Goal: Feedback & Contribution: Submit feedback/report problem

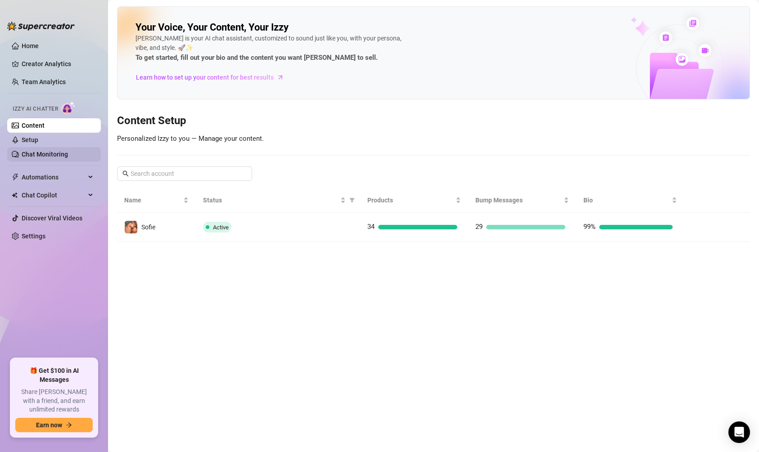
click at [43, 155] on link "Chat Monitoring" at bounding box center [45, 154] width 46 height 7
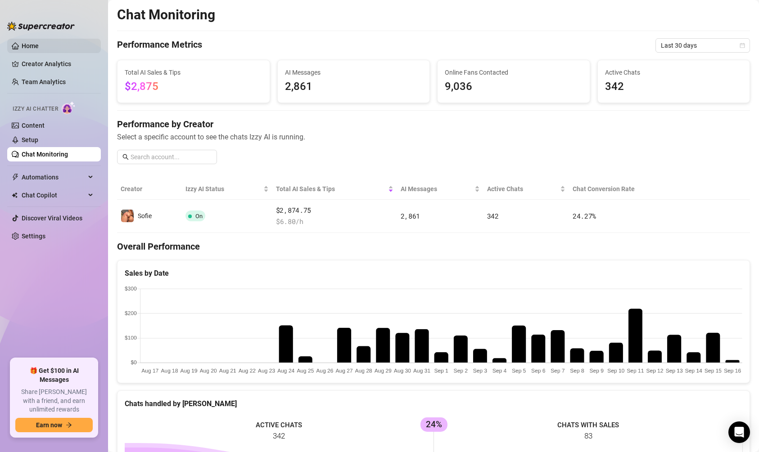
click at [26, 43] on link "Home" at bounding box center [30, 45] width 17 height 7
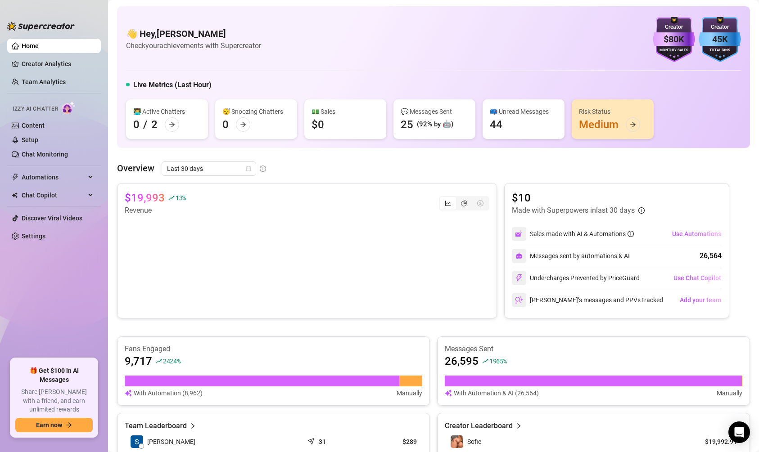
click at [424, 123] on div "(92% by 🤖)" at bounding box center [435, 124] width 36 height 11
click at [67, 194] on span "Chat Copilot" at bounding box center [54, 195] width 64 height 14
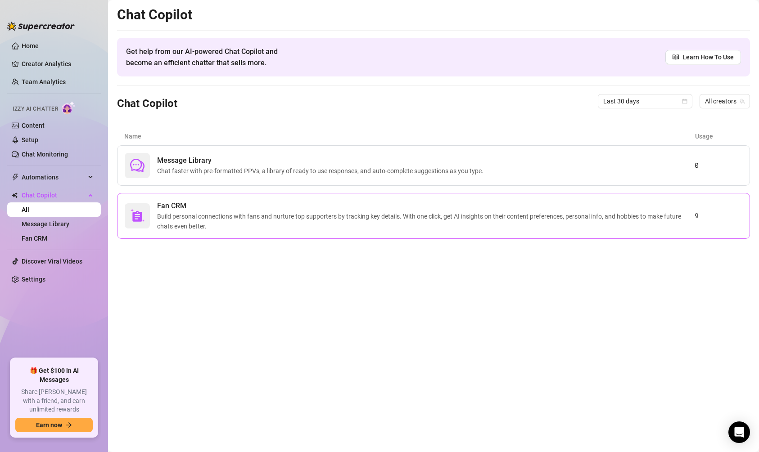
click at [228, 215] on span "Build personal connections with fans and nurture top supporters by tracking key…" at bounding box center [425, 221] width 537 height 20
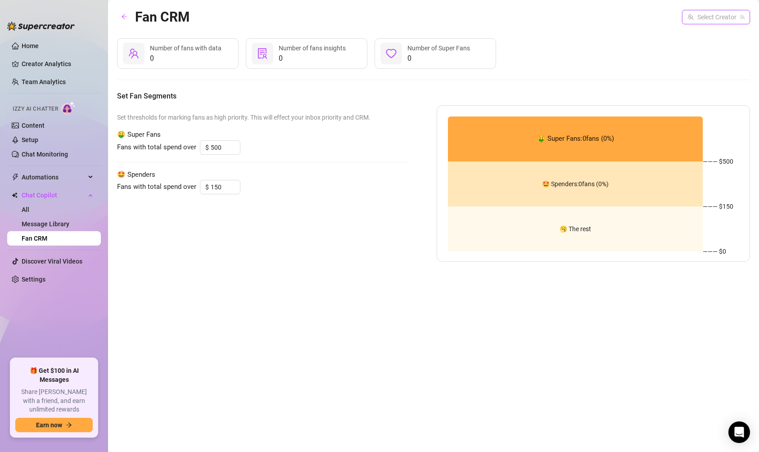
click at [709, 15] on input "search" at bounding box center [711, 16] width 49 height 13
click at [709, 33] on span "( sofiegonewild )" at bounding box center [720, 36] width 43 height 10
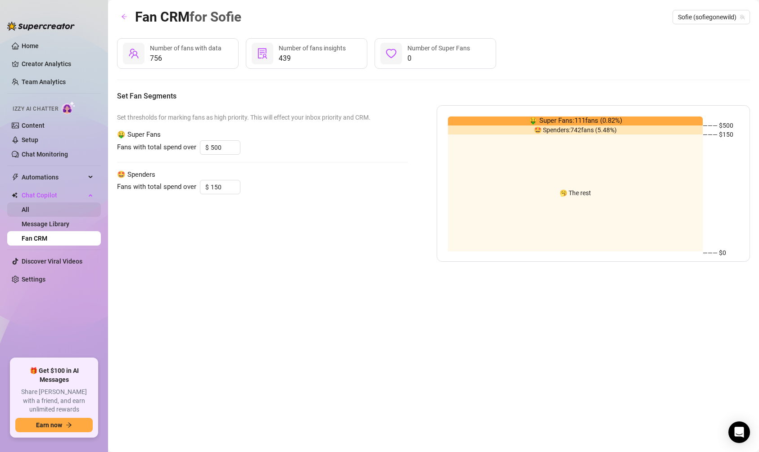
click at [29, 206] on link "All" at bounding box center [26, 209] width 8 height 7
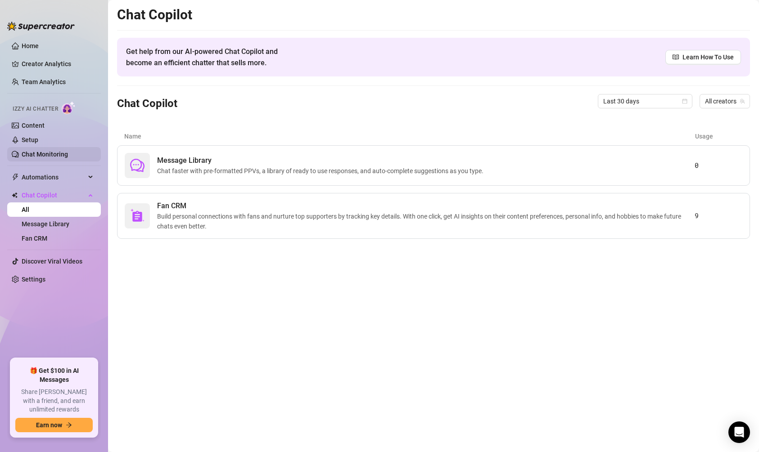
click at [52, 151] on link "Chat Monitoring" at bounding box center [45, 154] width 46 height 7
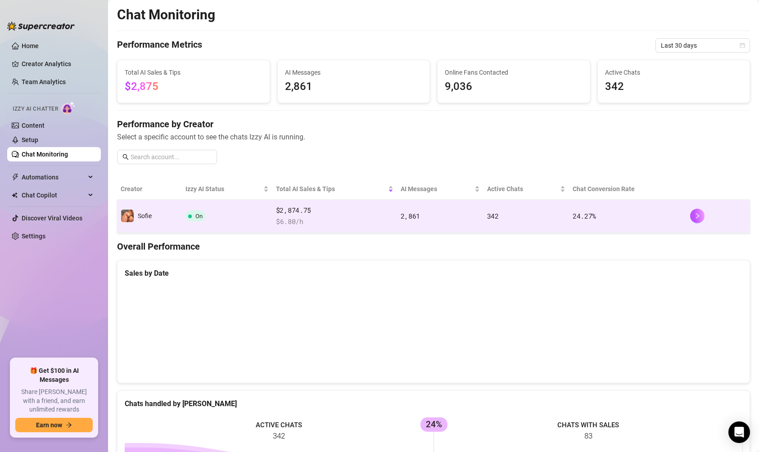
click at [394, 224] on td "$2,874.75 $ 6.80 /h" at bounding box center [334, 216] width 125 height 33
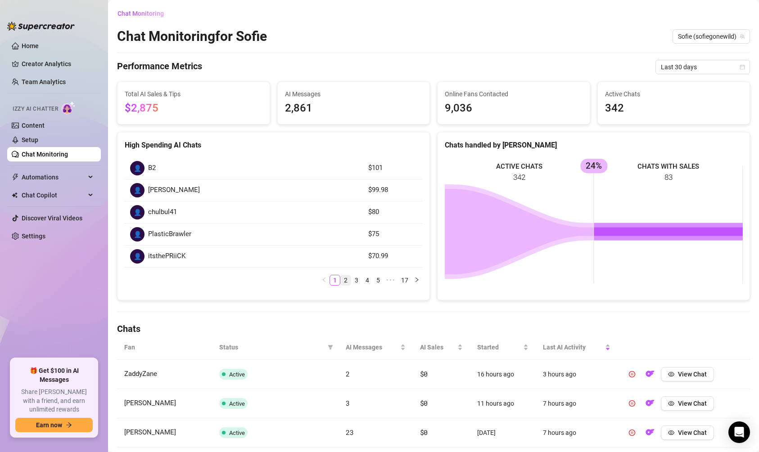
click at [346, 277] on link "2" at bounding box center [346, 280] width 10 height 10
click at [150, 190] on span "[PERSON_NAME]" at bounding box center [174, 190] width 52 height 11
click at [133, 193] on div "👤" at bounding box center [137, 190] width 14 height 14
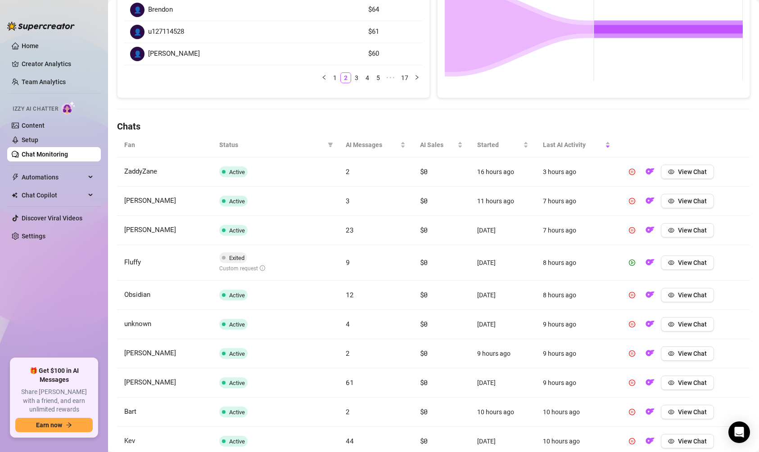
scroll to position [258, 0]
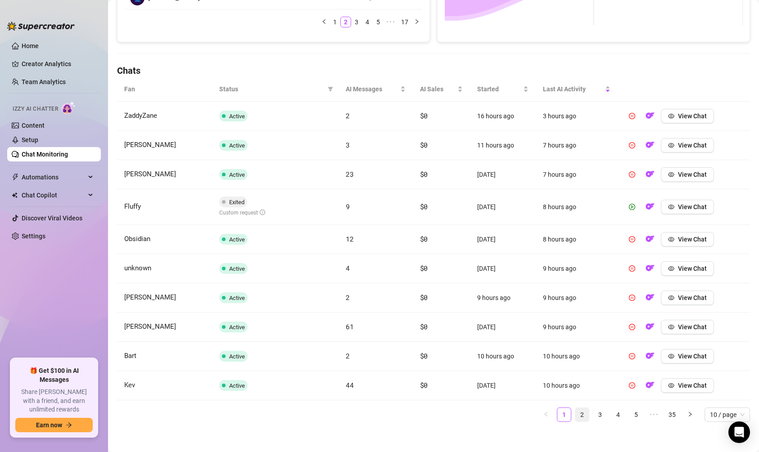
click at [580, 412] on link "2" at bounding box center [581, 414] width 13 height 13
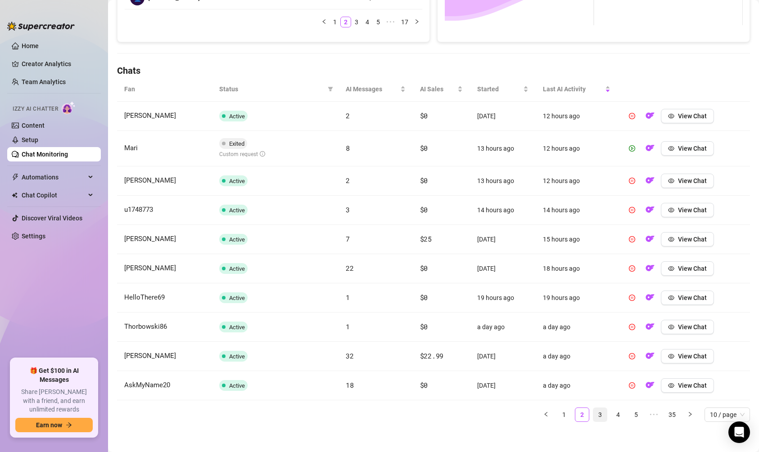
click at [595, 414] on link "3" at bounding box center [599, 414] width 13 height 13
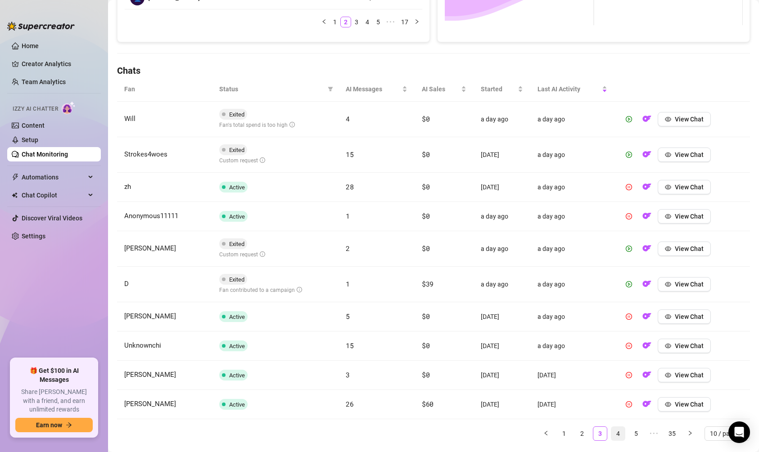
click at [617, 432] on link "4" at bounding box center [617, 433] width 13 height 13
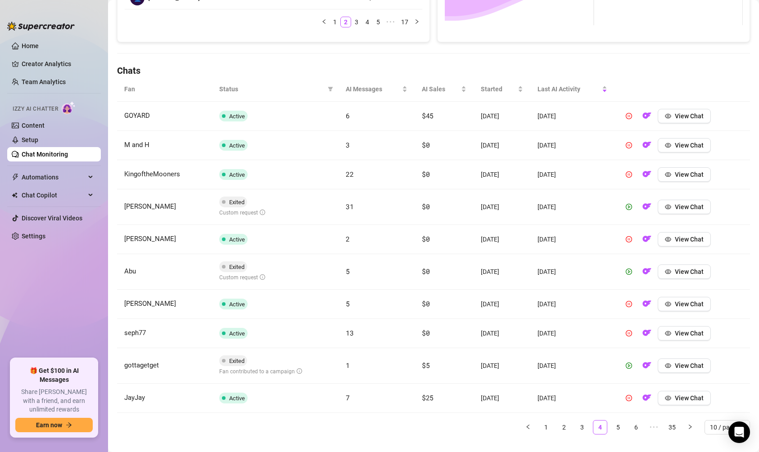
click at [625, 426] on ul "1 2 3 4 5 6 ••• 35 10 / page" at bounding box center [433, 427] width 633 height 14
click at [623, 426] on link "5" at bounding box center [617, 427] width 13 height 13
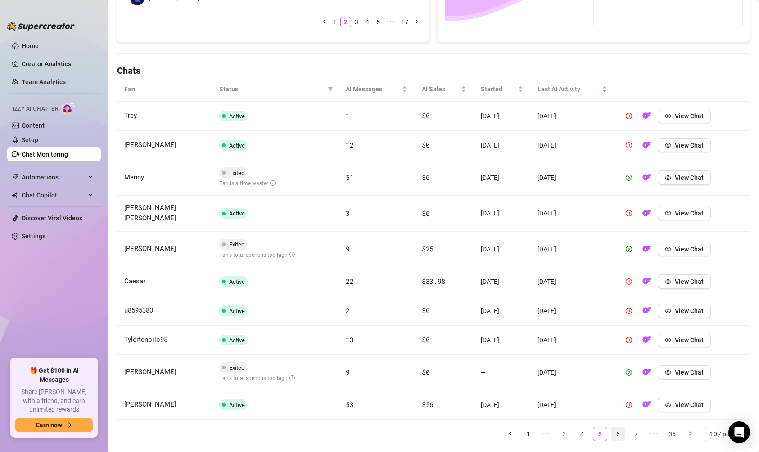
click at [621, 427] on link "6" at bounding box center [617, 433] width 13 height 13
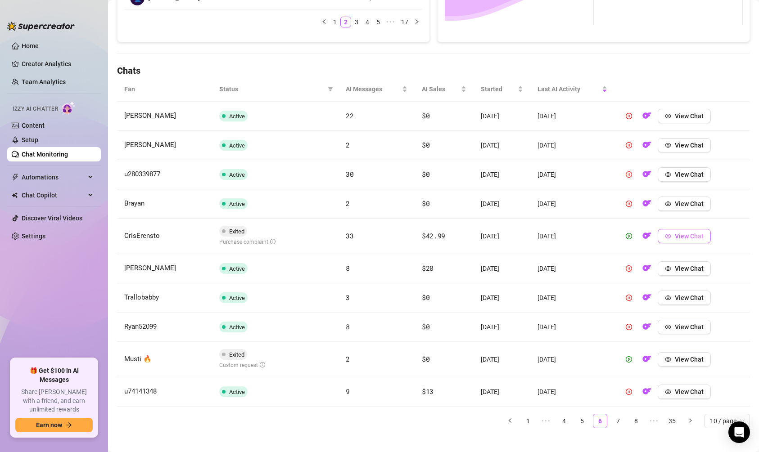
click at [699, 236] on span "View Chat" at bounding box center [688, 236] width 29 height 7
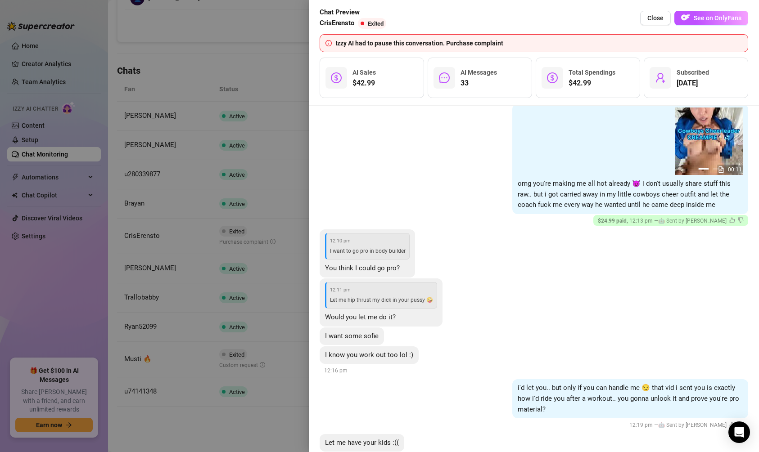
scroll to position [572, 0]
click at [741, 220] on icon "dislike" at bounding box center [740, 219] width 6 height 6
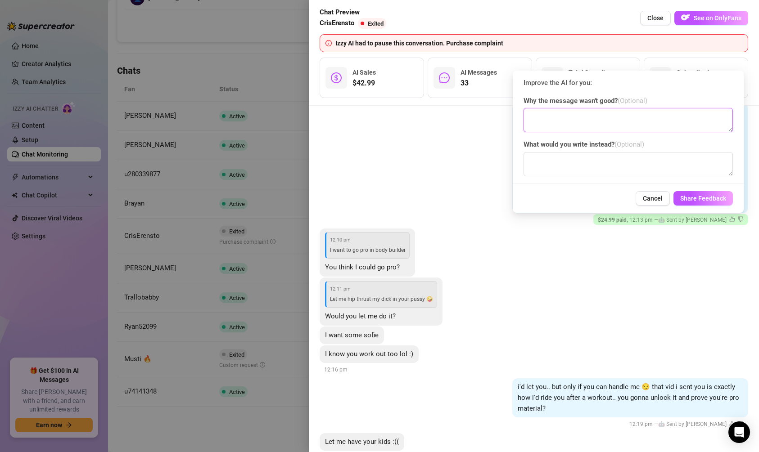
click at [638, 130] on textarea at bounding box center [627, 120] width 209 height 24
type textarea "dont use the word raw"
click at [627, 174] on textarea at bounding box center [627, 164] width 209 height 24
click at [646, 197] on span "Cancel" at bounding box center [652, 198] width 20 height 7
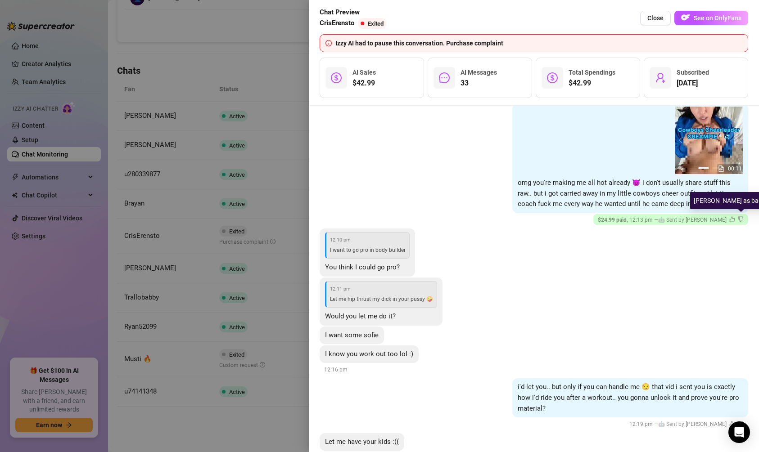
click at [741, 220] on icon "dislike" at bounding box center [740, 219] width 6 height 6
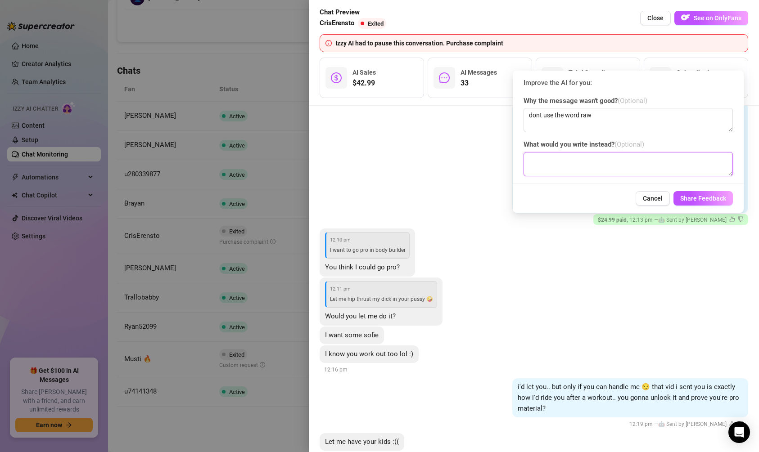
click at [606, 167] on textarea at bounding box center [627, 164] width 209 height 24
type textarea "instead of using raw, just put nothing... end it with the last word and dont ad…"
click at [702, 197] on span "Share Feedback" at bounding box center [703, 198] width 46 height 7
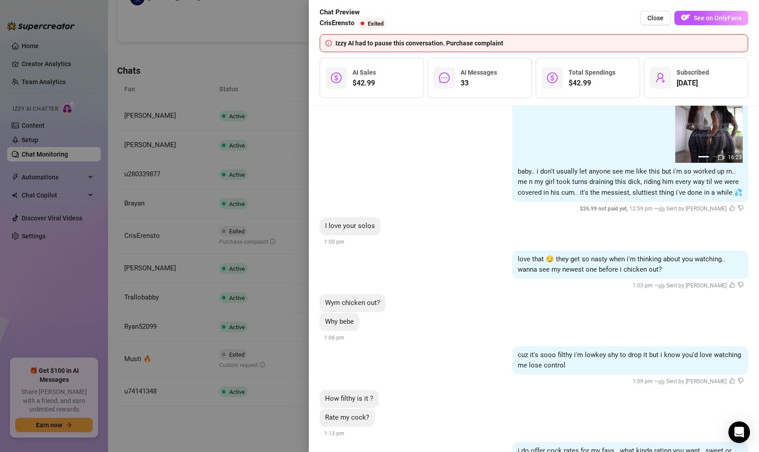
scroll to position [1890, 0]
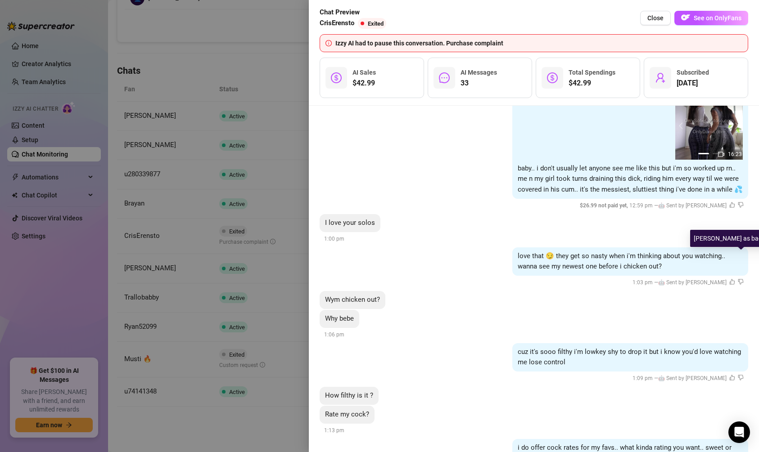
click at [740, 279] on icon "dislike" at bounding box center [740, 282] width 6 height 6
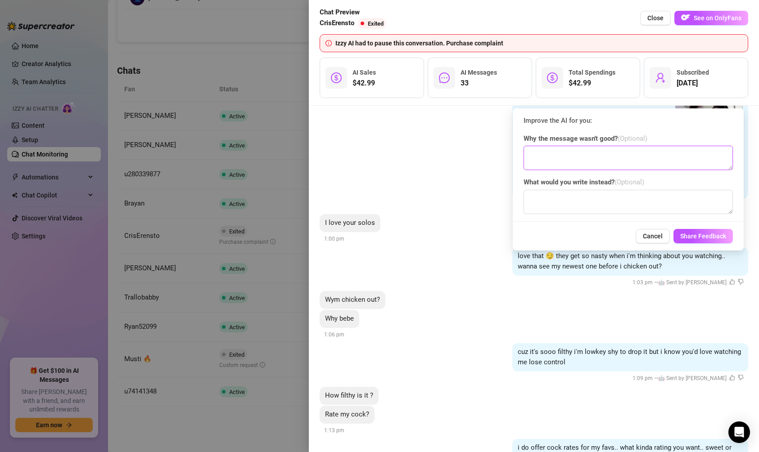
click at [637, 161] on textarea at bounding box center [627, 158] width 209 height 24
type textarea "chicken out"
click at [601, 215] on form "Improve the AI for you: Why the message wasn't good? (Optional) chicken out Wha…" at bounding box center [627, 180] width 209 height 128
click at [601, 211] on textarea at bounding box center [627, 202] width 209 height 24
type textarea "get shy"
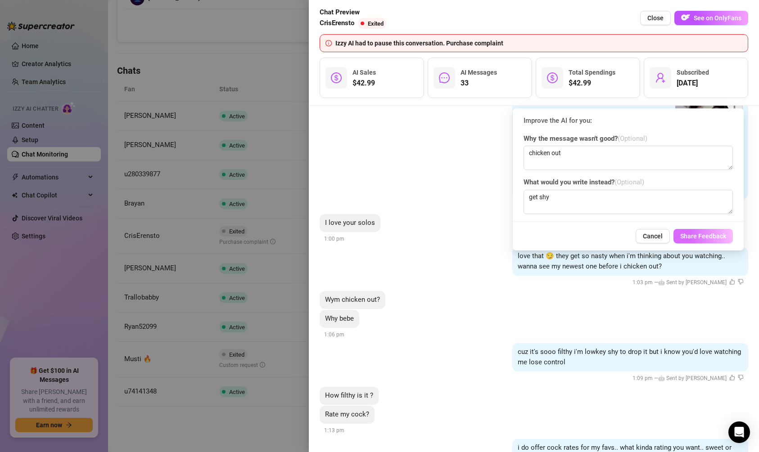
click at [698, 237] on span "Share Feedback" at bounding box center [703, 236] width 46 height 7
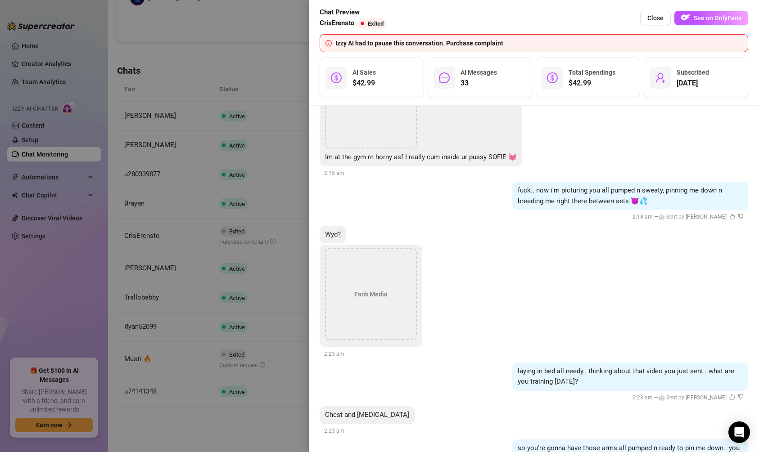
scroll to position [3581, 0]
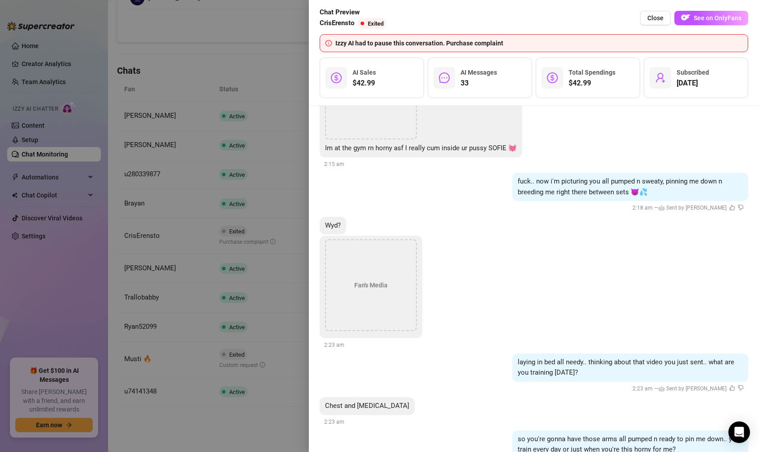
click at [361, 249] on div "Fan's Media" at bounding box center [371, 285] width 92 height 92
click at [365, 247] on div "Fan's Media" at bounding box center [371, 285] width 92 height 92
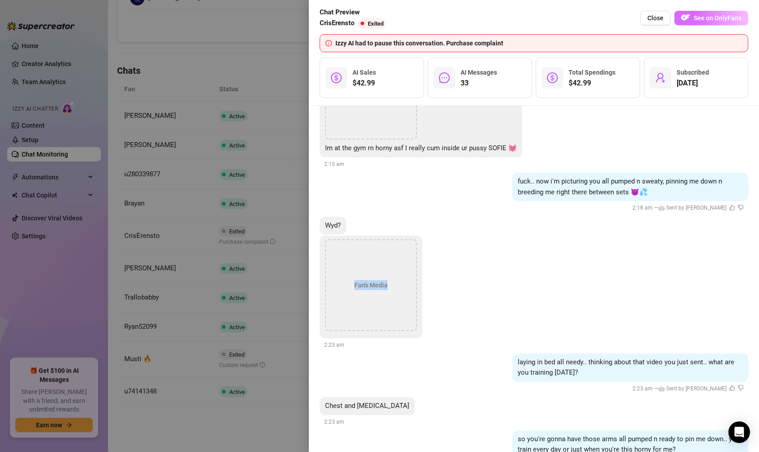
click at [709, 24] on button "See on OnlyFans" at bounding box center [711, 18] width 74 height 14
click at [184, 107] on div at bounding box center [379, 226] width 759 height 452
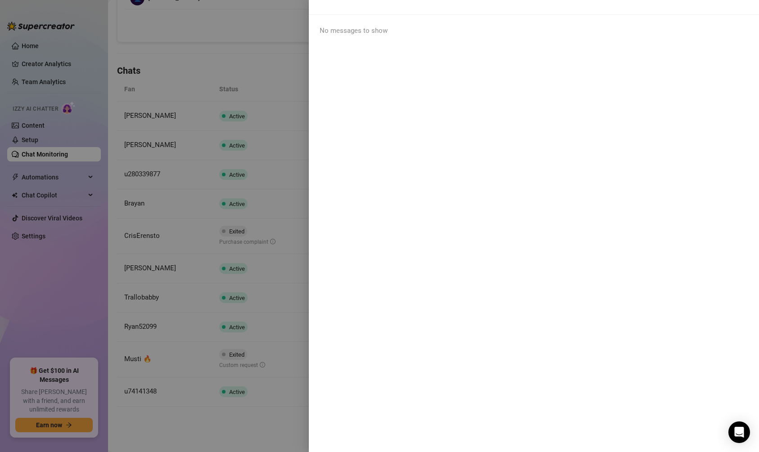
scroll to position [0, 0]
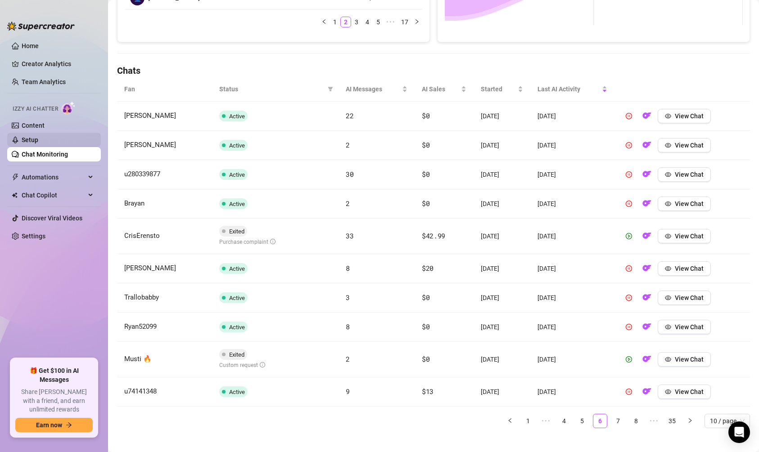
click at [38, 144] on link "Setup" at bounding box center [30, 139] width 17 height 7
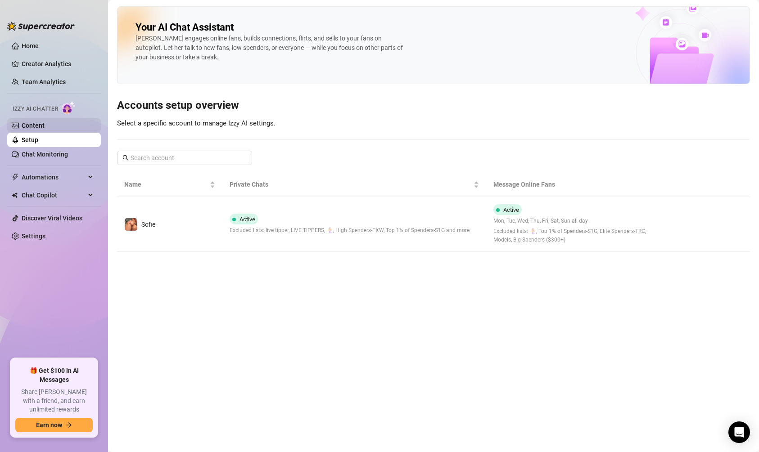
click at [45, 122] on link "Content" at bounding box center [33, 125] width 23 height 7
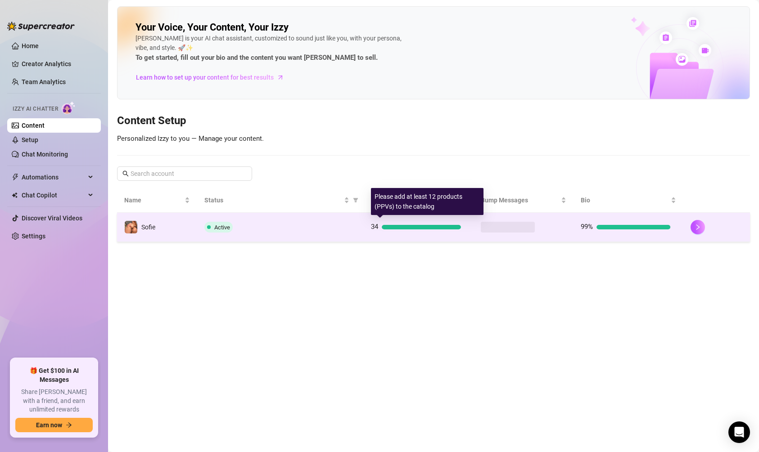
click at [417, 225] on div at bounding box center [421, 227] width 79 height 4
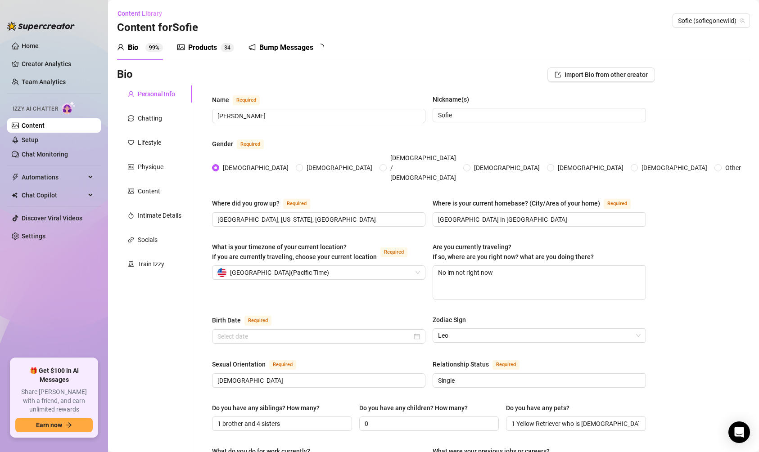
radio input "true"
type input "[DATE]"
click at [192, 45] on div "Products" at bounding box center [202, 47] width 29 height 11
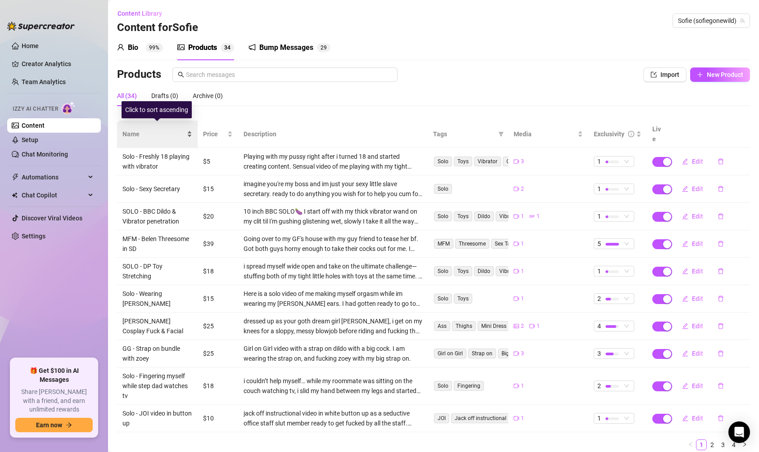
click at [146, 129] on div "Name" at bounding box center [157, 134] width 70 height 10
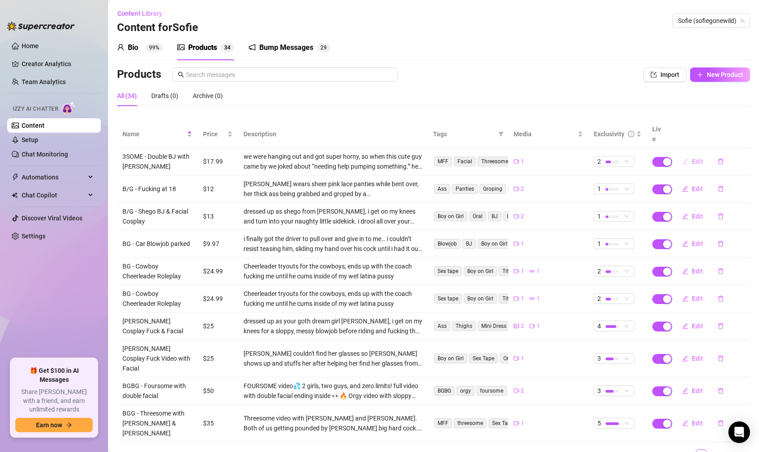
click at [690, 154] on button "Edit" at bounding box center [692, 161] width 36 height 14
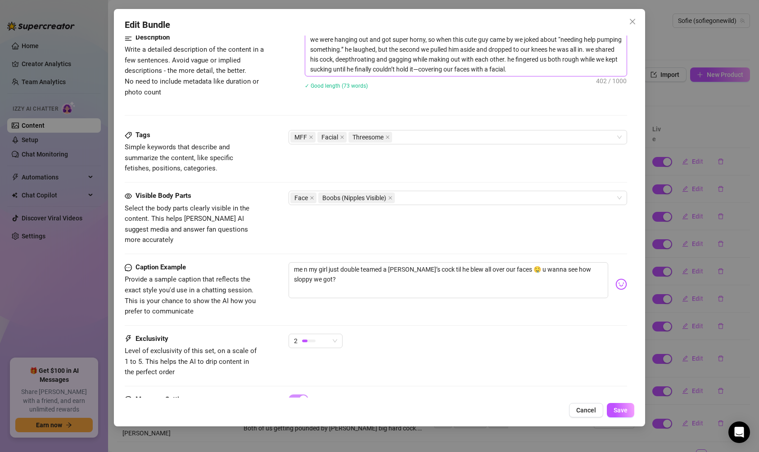
scroll to position [371, 0]
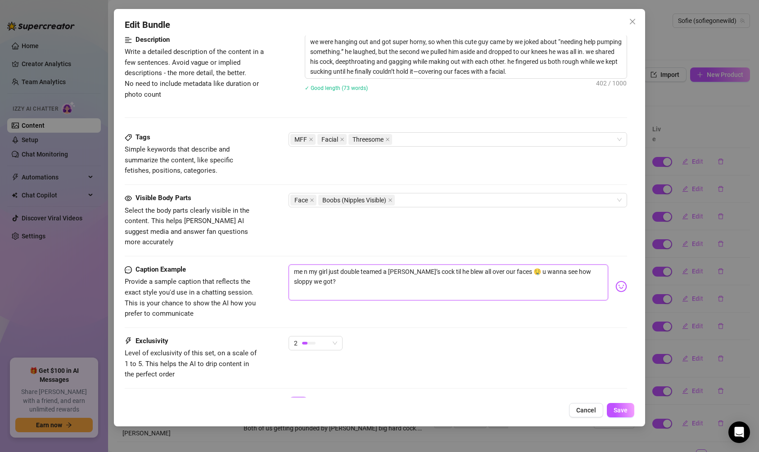
click at [328, 265] on textarea "me n my girl just double teamed a [PERSON_NAME]’s cock til he blew all over our…" at bounding box center [447, 283] width 319 height 36
type textarea "me n my girl, just double teamed a [PERSON_NAME]’s cock til he blew all over ou…"
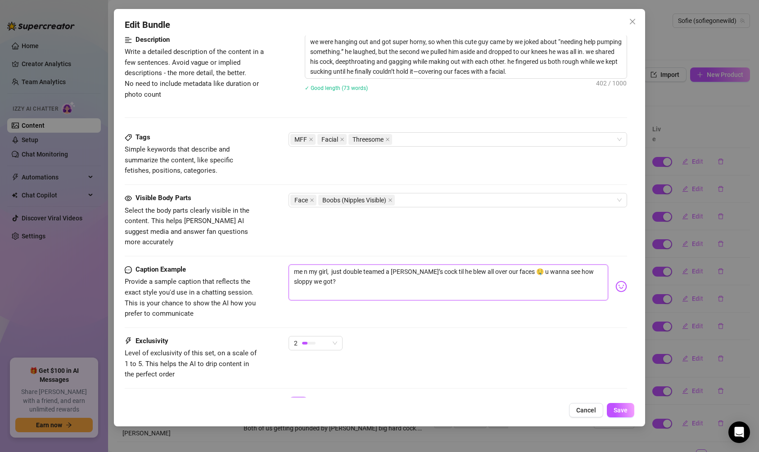
type textarea "me n my girl, i just double teamed a [PERSON_NAME]’s cock til he blew all over …"
type textarea "me n my girl, just double teamed a [PERSON_NAME]’s cock til he blew all over ou…"
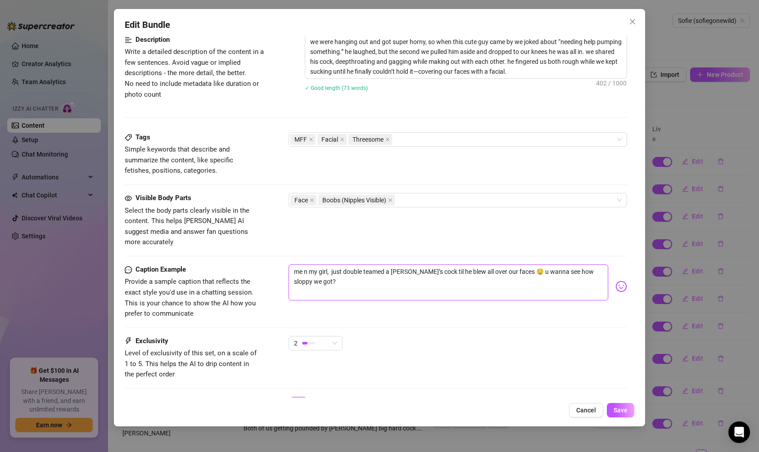
type textarea "me n my girl, just double teamed a [PERSON_NAME]’s cock til he blew all over ou…"
type textarea "me n my girl just double teamed a [PERSON_NAME]’s cock til he blew all over our…"
type textarea "me n my gir just double teamed a [PERSON_NAME]’s cock til he blew all over our …"
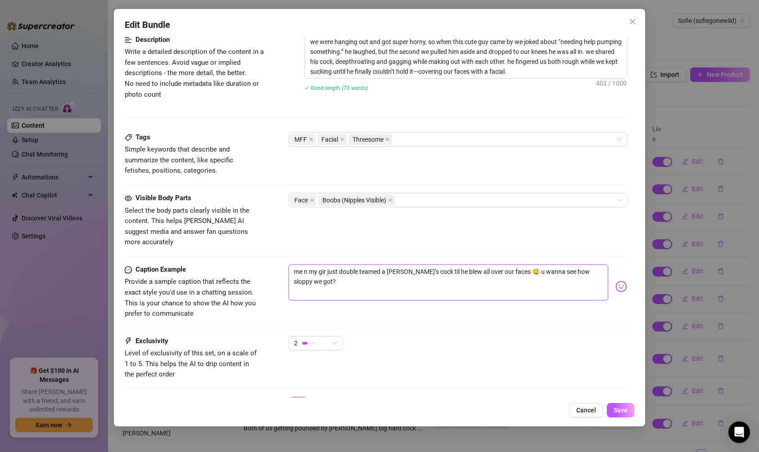
type textarea "me n my gi just double teamed a [PERSON_NAME]’s cock til he blew all over our f…"
type textarea "me n my g just double teamed a [PERSON_NAME]’s cock til he blew all over our fa…"
type textarea "me n my just double teamed a guy’s cock til he blew all over our faces 🤤 u wann…"
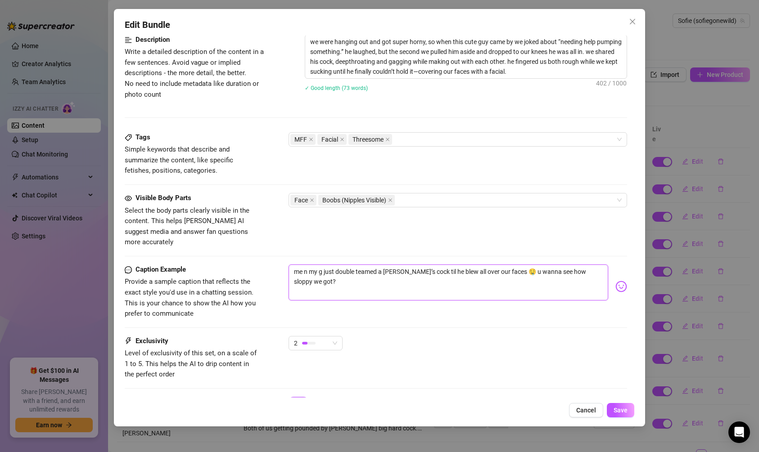
type textarea "me n my just double teamed a guy’s cock til he blew all over our faces 🤤 u wann…"
type textarea "me n m just double teamed a [PERSON_NAME]’s cock til he blew all over our faces…"
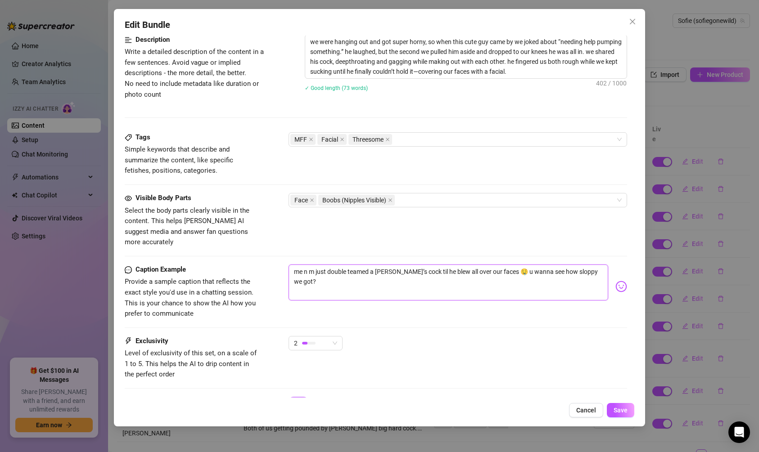
type textarea "me n just double teamed a [PERSON_NAME]’s cock til he blew all over our faces 🤤…"
type textarea "me just double teamed a [PERSON_NAME]’s cock til he blew all over our faces 🤤 u…"
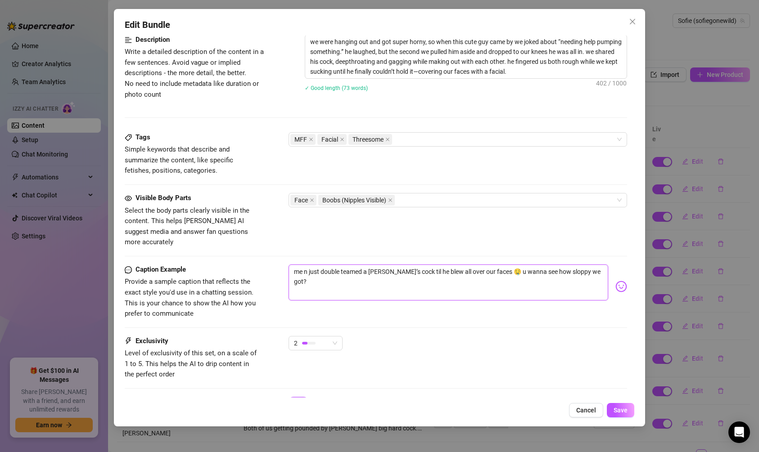
type textarea "me just double teamed a [PERSON_NAME]’s cock til he blew all over our faces 🤤 u…"
type textarea "m just double teamed a [PERSON_NAME]’s cock til he blew all over our faces 🤤 u …"
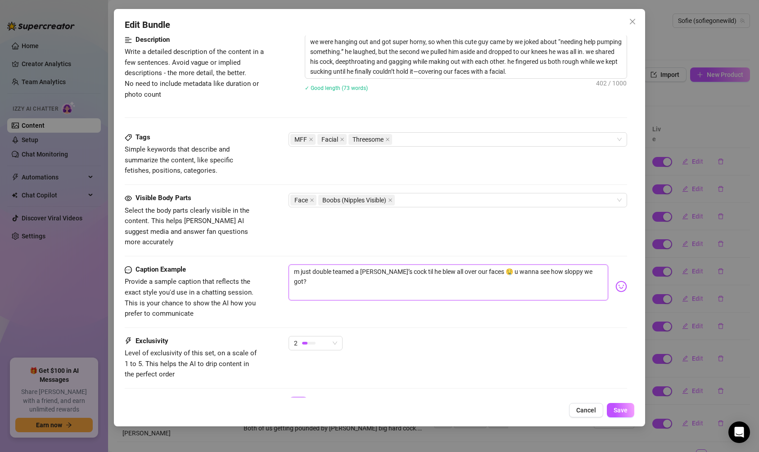
type textarea "my just double teamed a [PERSON_NAME]’s cock til he blew all over our faces 🤤 u…"
type textarea "my g just double teamed a [PERSON_NAME]’s cock til he blew all over our faces 🤤…"
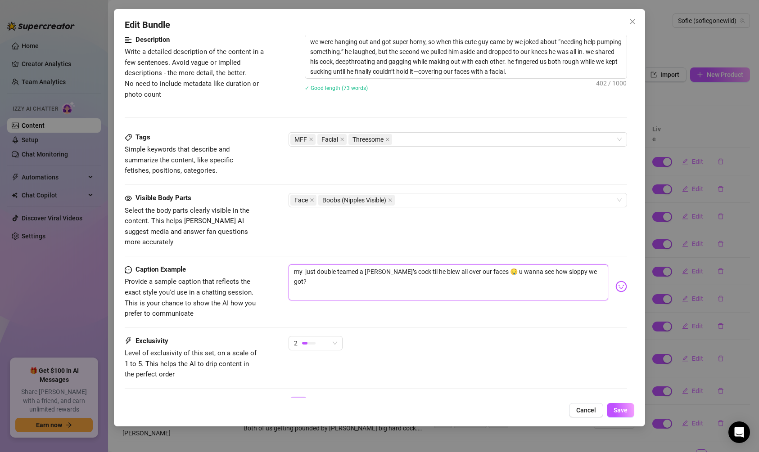
type textarea "my g just double teamed a [PERSON_NAME]’s cock til he blew all over our faces 🤤…"
type textarea "my gi just double teamed a [PERSON_NAME]’s cock til he blew all over our faces …"
type textarea "my gir just double teamed a [PERSON_NAME]’s cock til he blew all over our faces…"
type textarea "my girl just double teamed a [PERSON_NAME]’s cock til he blew all over our face…"
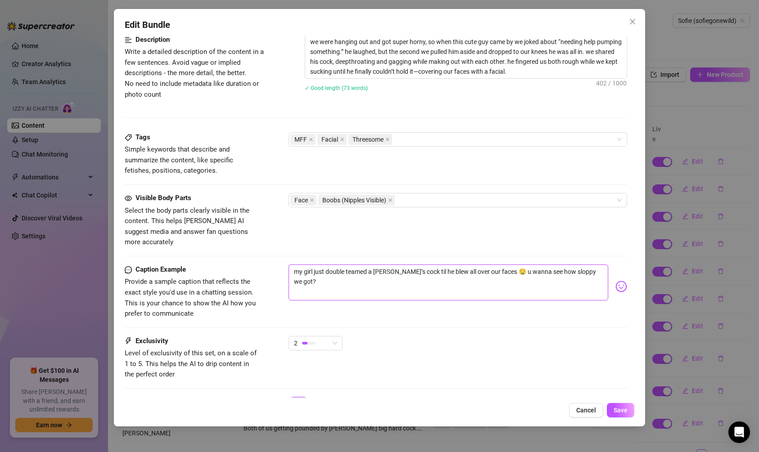
type textarea "my girl just double teamed a [PERSON_NAME]’s cock til he blew all over our face…"
type textarea "my girl i just double teamed a [PERSON_NAME]’s cock til he blew all over our fa…"
type textarea "my girl is just double teamed a guy’s cock til he blew all over our faces 🤤 u w…"
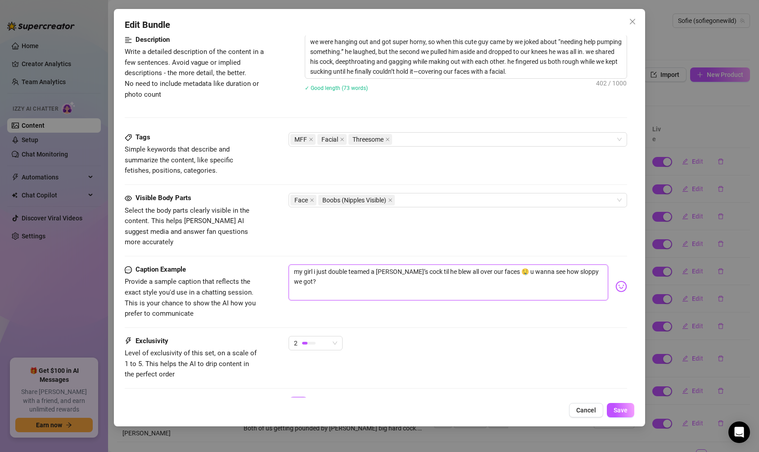
type textarea "my girl is just double teamed a guy’s cock til he blew all over our faces 🤤 u w…"
type textarea "my girl isa just double teamed a guy’s cock til he blew all over our faces 🤤 u …"
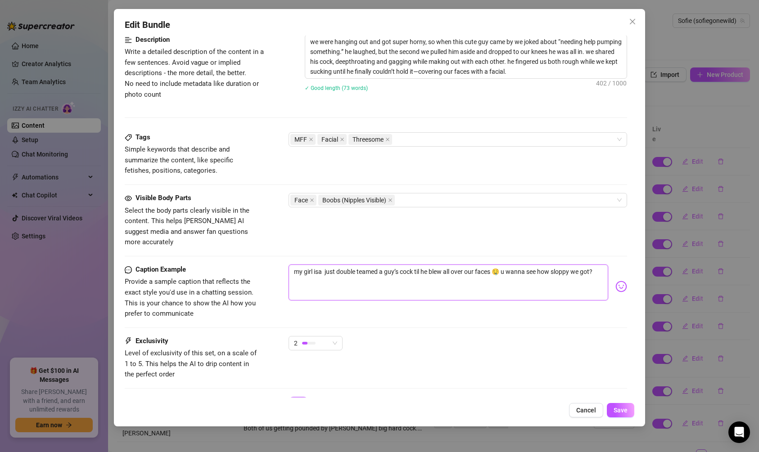
type textarea "my girl [PERSON_NAME] n just double teamed a guy’s cock til he blew all over ou…"
type textarea "my girl [PERSON_NAME] na just double teamed a [PERSON_NAME]’s cock til he blew …"
type textarea "my girl [PERSON_NAME] nad just double teamed a [PERSON_NAME]’s cock til he blew…"
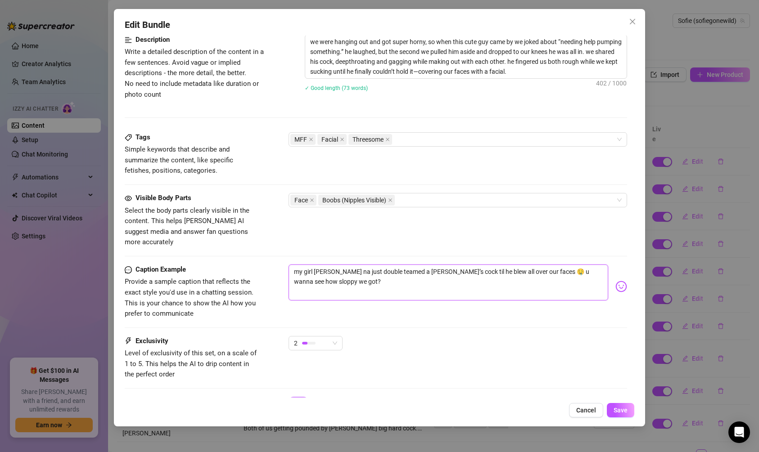
type textarea "my girl [PERSON_NAME] nad just double teamed a [PERSON_NAME]’s cock til he blew…"
type textarea "my girl [PERSON_NAME] nad i just double teamed a [PERSON_NAME]’s cock til he bl…"
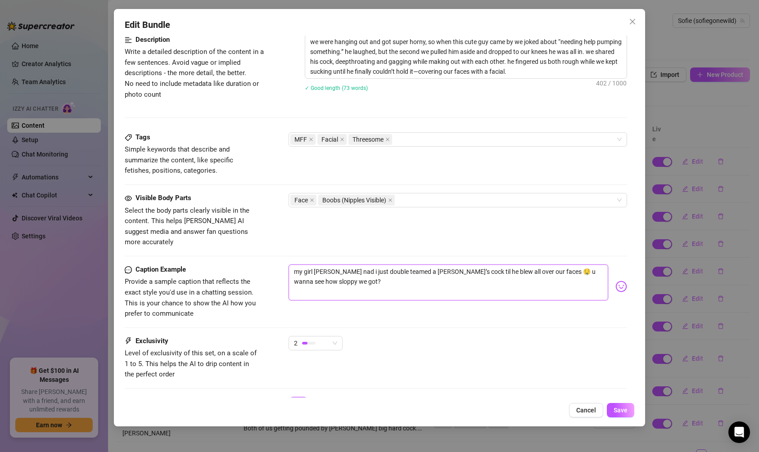
type textarea "my girl [PERSON_NAME] nad i just double teamed a [PERSON_NAME]’s cock til he bl…"
click at [403, 265] on textarea "my girl [PERSON_NAME] nad i just double teamed a [PERSON_NAME]’s cock til he bl…" at bounding box center [447, 283] width 319 height 36
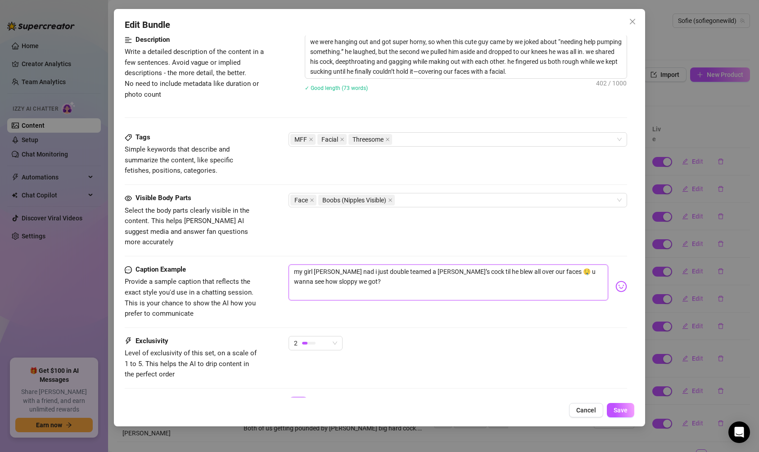
drag, startPoint x: 399, startPoint y: 258, endPoint x: 415, endPoint y: 256, distance: 16.4
click at [415, 265] on textarea "my girl [PERSON_NAME] nad i just double teamed a [PERSON_NAME]’s cock til he bl…" at bounding box center [447, 283] width 319 height 36
type textarea "my girl [PERSON_NAME] nad i just double teamed a cock til he blew all over our …"
type textarea "my girl [PERSON_NAME] nad i just double teamed [PERSON_NAME] til he blew all ov…"
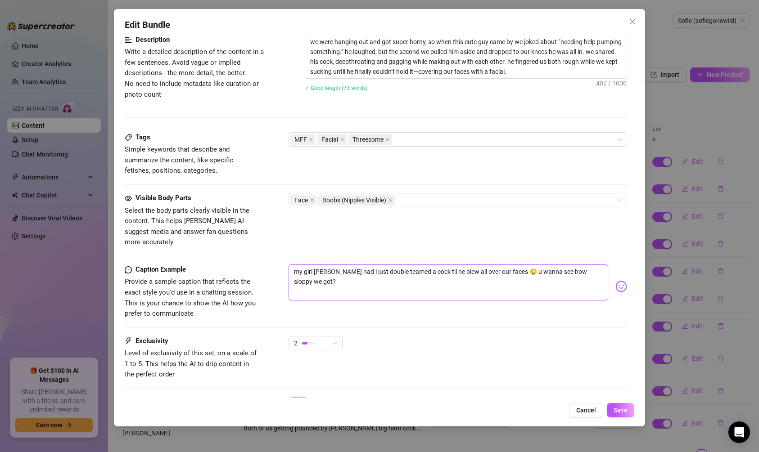
type textarea "my girl [PERSON_NAME] nad i just double teamed [PERSON_NAME] til he blew all ov…"
type textarea "my girl [PERSON_NAME] nad i just double teamed cock til he blew all over our fa…"
type textarea "my girl [PERSON_NAME] nad i just double teamed hcock til he blew all over our f…"
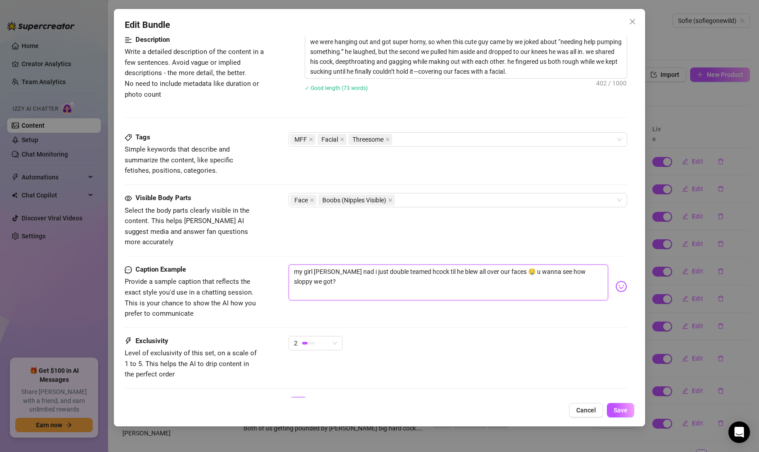
type textarea "my girl [PERSON_NAME] nad i just double teamed [PERSON_NAME] til he blew all ov…"
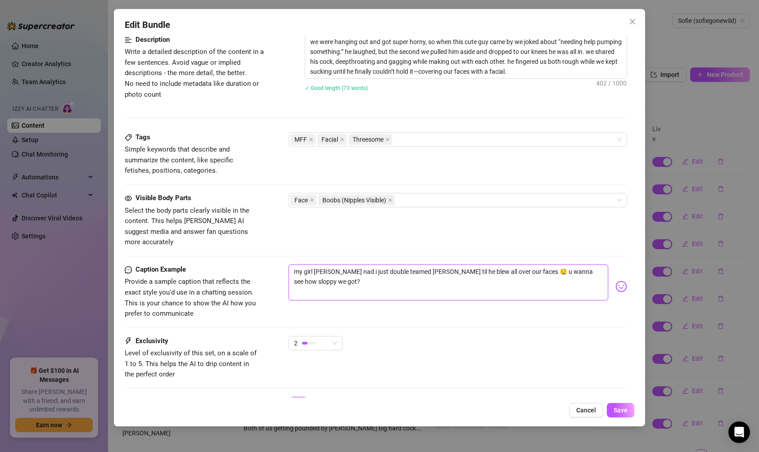
type textarea "my girl [PERSON_NAME] nad i just double teamed [PERSON_NAME] til he blew all ov…"
type textarea "my girl [PERSON_NAME] nad i just double teamed hulks cock til he blew all over …"
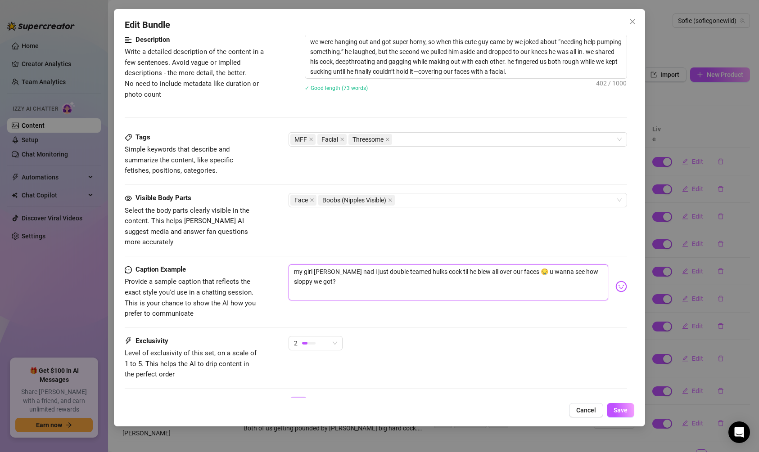
type textarea "my girl [PERSON_NAME] nad i just double teamed [PERSON_NAME] til he blew all ov…"
click at [321, 265] on textarea "my girl [PERSON_NAME] nad i just double teamed [PERSON_NAME] til he blew all ov…" at bounding box center [447, 283] width 319 height 36
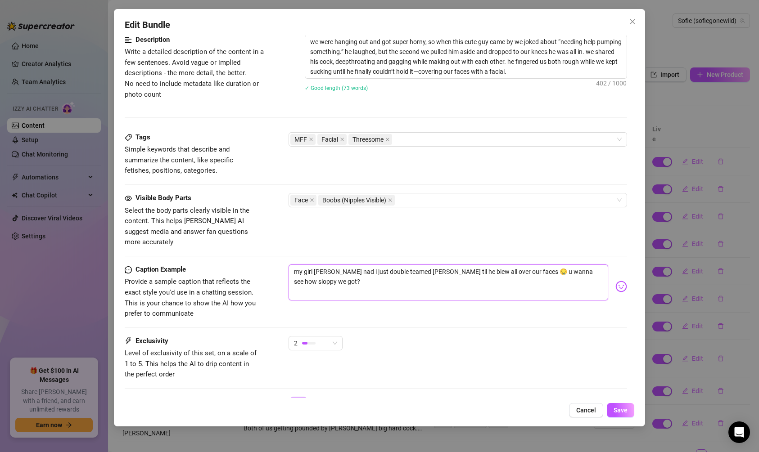
click at [321, 265] on textarea "my girl [PERSON_NAME] nad i just double teamed [PERSON_NAME] til he blew all ov…" at bounding box center [447, 283] width 319 height 36
type textarea "my girl [PERSON_NAME] i just double teamed [PERSON_NAME] til he blew all over o…"
type textarea "my girl isnad i just double teamed [PERSON_NAME] til he blew all over our faces…"
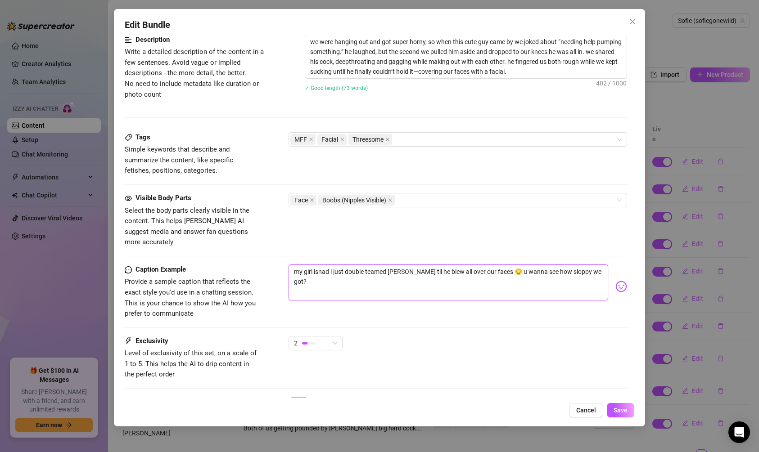
type textarea "my girl inad i just double teamed [PERSON_NAME] til he blew all over our faces …"
type textarea "my girl nad i just double teamed [PERSON_NAME] til he blew all over our faces 🤤…"
type textarea "my girl [PERSON_NAME] i just double teamed [PERSON_NAME] til he blew all over o…"
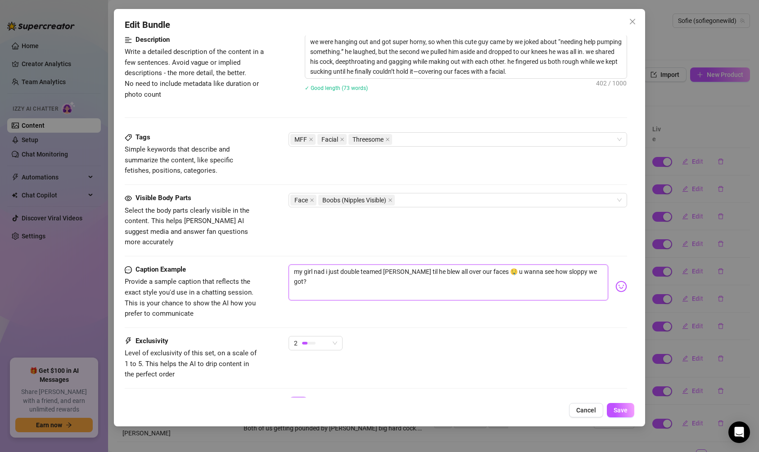
type textarea "my girl [PERSON_NAME] i just double teamed [PERSON_NAME] til he blew all over o…"
type textarea "my girl andnad i just double teamed [PERSON_NAME] til he blew all over our face…"
type textarea "my girl and nad i just double teamed [PERSON_NAME] til he blew all over our fac…"
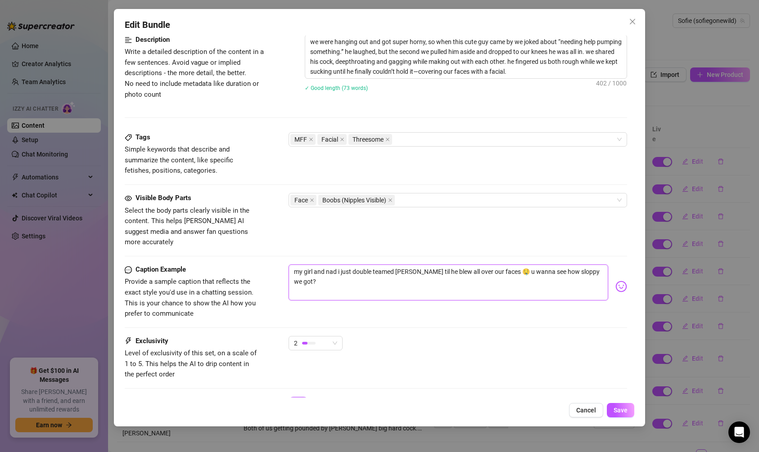
type textarea "my girl and inad i just double teamed [PERSON_NAME] til he blew all over our fa…"
type textarea "my girl and [PERSON_NAME] i just double teamed [PERSON_NAME] til he blew all ov…"
type textarea "my girl and in i just double teamed [PERSON_NAME] til he blew all over our face…"
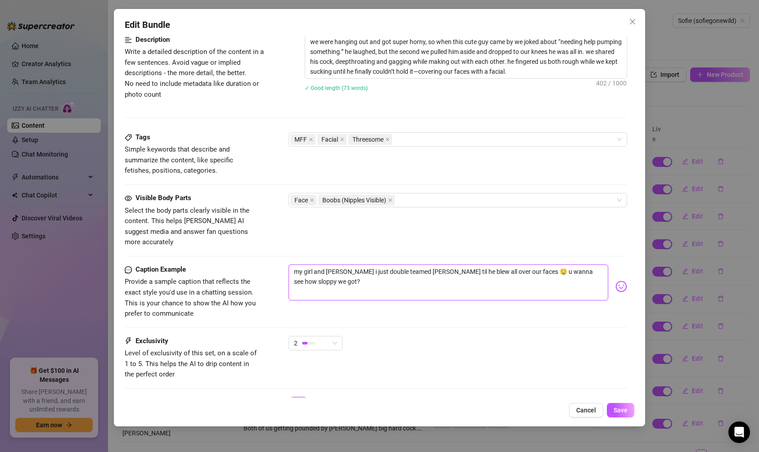
type textarea "my girl and in i just double teamed [PERSON_NAME] til he blew all over our face…"
type textarea "my girl and i i just double teamed [PERSON_NAME] til he blew all over our faces…"
type textarea "my girl and i just double teamed [PERSON_NAME] til he blew all over our faces 🤤…"
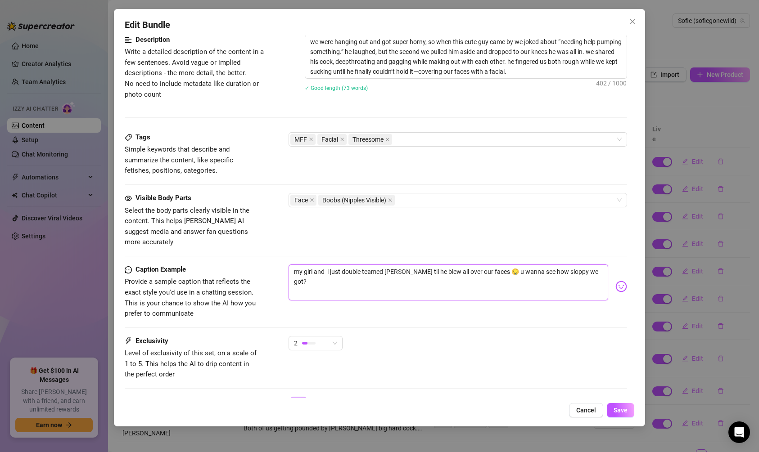
type textarea "my girl and i just double teamed [PERSON_NAME] til he blew all over our faces 🤤…"
click at [397, 265] on textarea "my girl and i just double teamed [PERSON_NAME] til he blew all over our faces 🤤…" at bounding box center [447, 283] width 319 height 36
click at [396, 265] on textarea "my girl and i just double teamed [PERSON_NAME] til he blew all over our faces 🤤…" at bounding box center [447, 283] width 319 height 36
type textarea "my girl and i just double teamed [PERSON_NAME] til he blew all over our faces 🤤…"
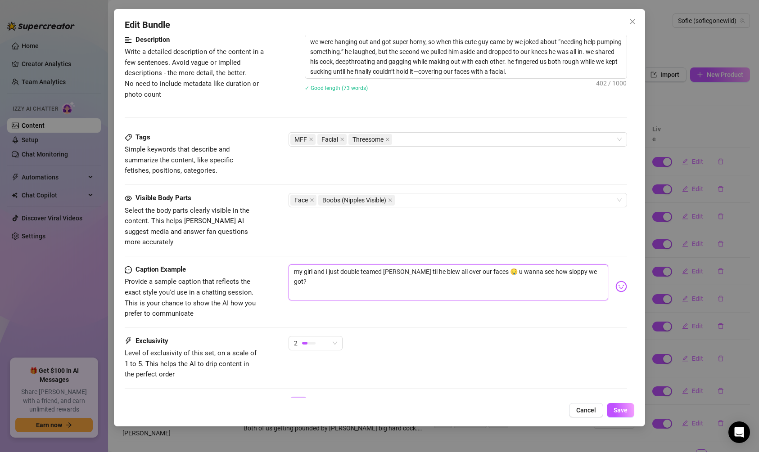
type textarea "my girl and i just double teamed [PERSON_NAME] til he blew all over our faces 🤤…"
type textarea "my girl and i just double teamed hcock til he blew all over our faces 🤤 u wanna…"
type textarea "my girl and i just double teamed cock til he blew all over our faces 🤤 u wanna …"
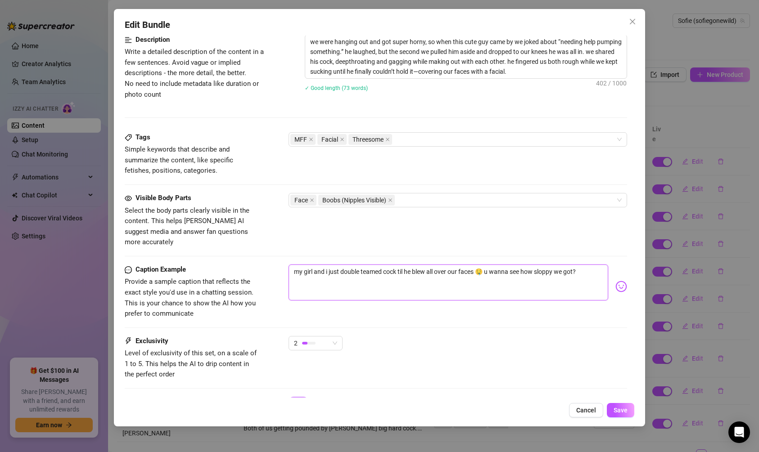
type textarea "my girl and i just double teamed [PERSON_NAME] til he blew all over our faces 🤤…"
type textarea "my girl and i just double teamed a cock til he blew all over our faces 🤤 u wann…"
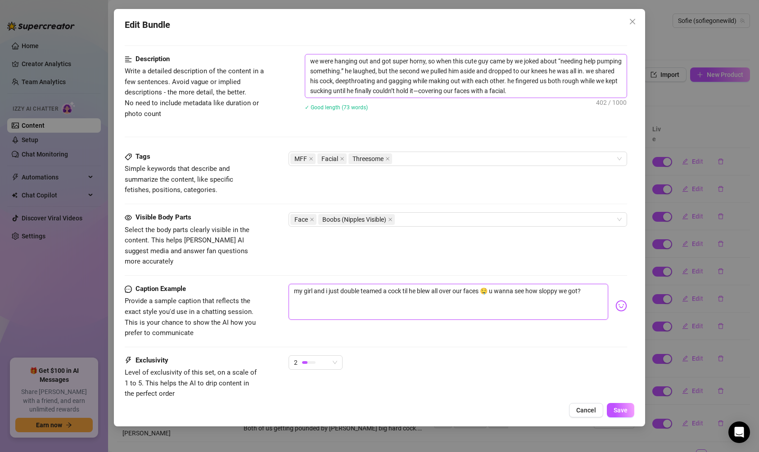
scroll to position [405, 0]
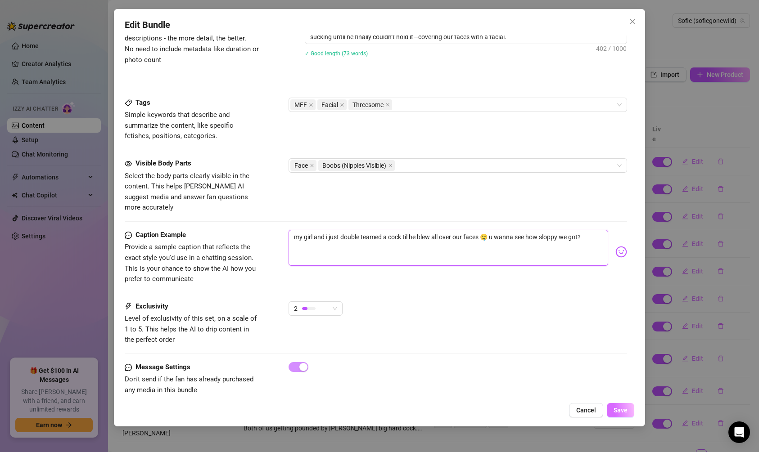
type textarea "my girl and i just double teamed a cock til he blew all over our faces 🤤 u wann…"
click at [623, 411] on span "Save" at bounding box center [620, 410] width 14 height 7
